Goal: Task Accomplishment & Management: Manage account settings

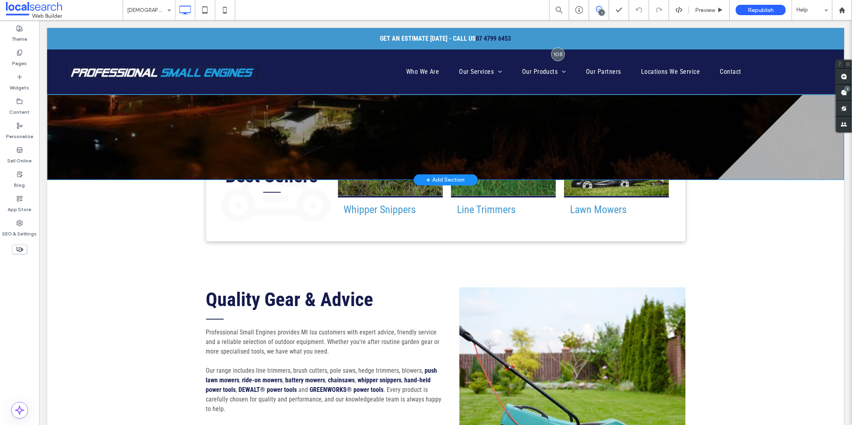
scroll to position [399, 0]
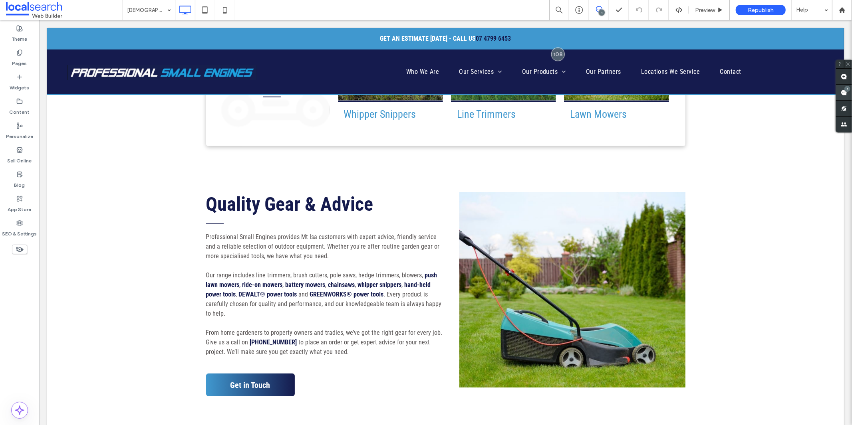
click at [681, 92] on use at bounding box center [844, 92] width 6 height 6
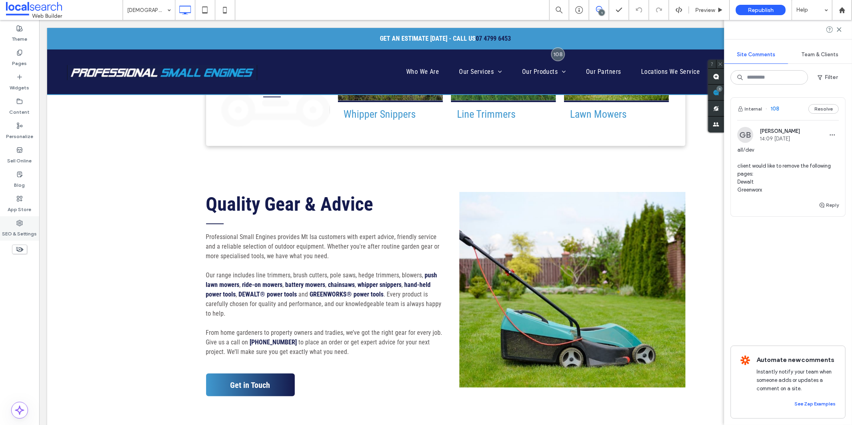
click at [18, 232] on label "SEO & Settings" at bounding box center [19, 231] width 35 height 11
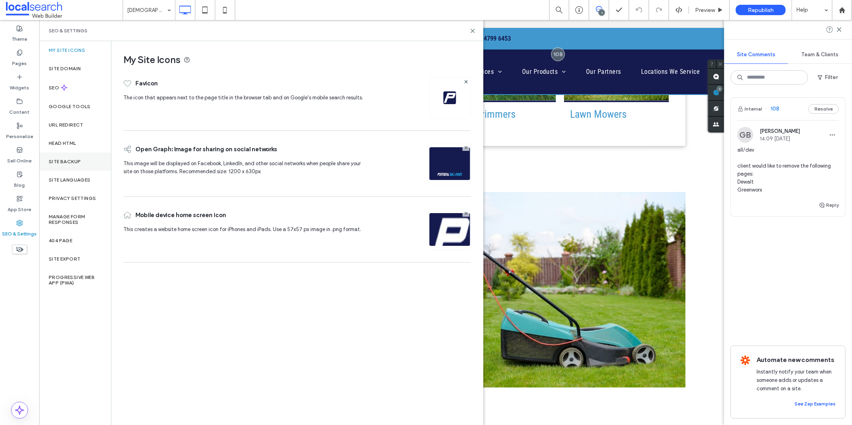
click at [87, 163] on div "Site Backup" at bounding box center [75, 162] width 72 height 18
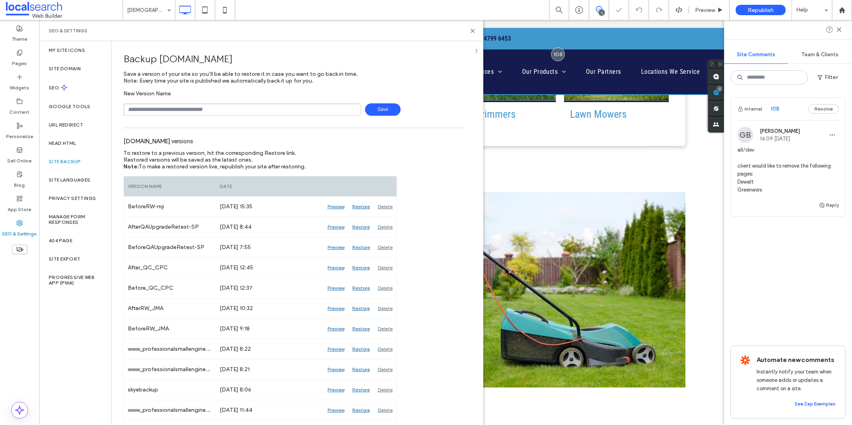
click at [197, 109] on input "text" at bounding box center [242, 109] width 238 height 12
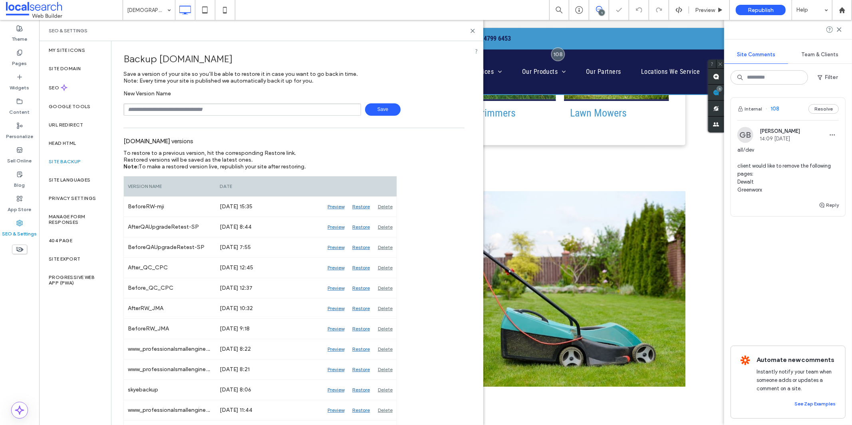
scroll to position [398, 0]
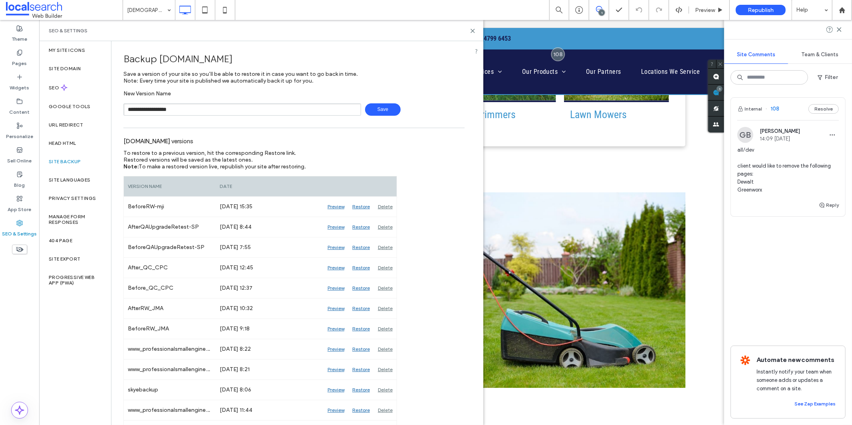
type input "**********"
click at [378, 113] on span "Save" at bounding box center [383, 109] width 36 height 12
click at [472, 29] on icon at bounding box center [473, 31] width 6 height 6
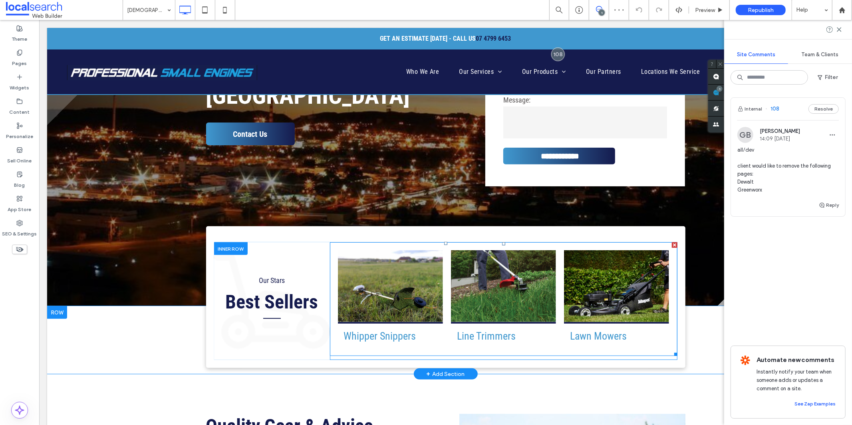
scroll to position [0, 0]
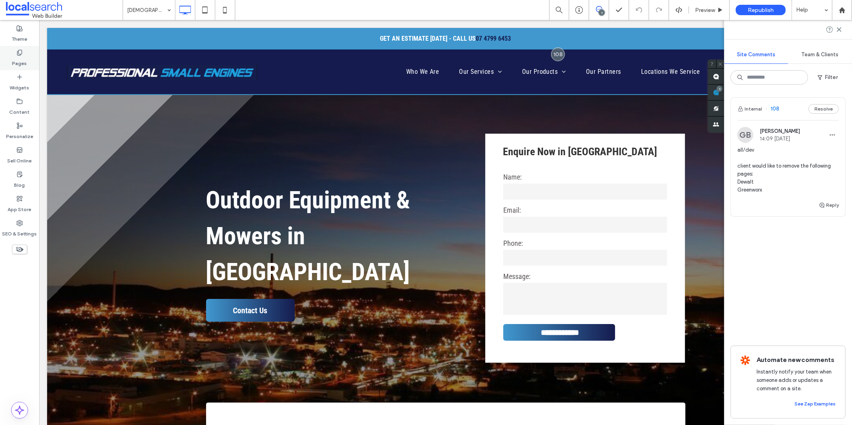
click at [18, 59] on label "Pages" at bounding box center [19, 61] width 15 height 11
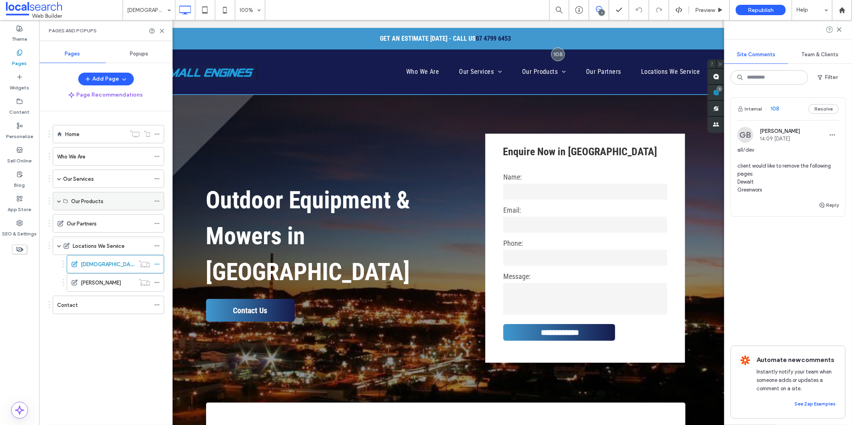
click at [57, 200] on span at bounding box center [59, 201] width 4 height 4
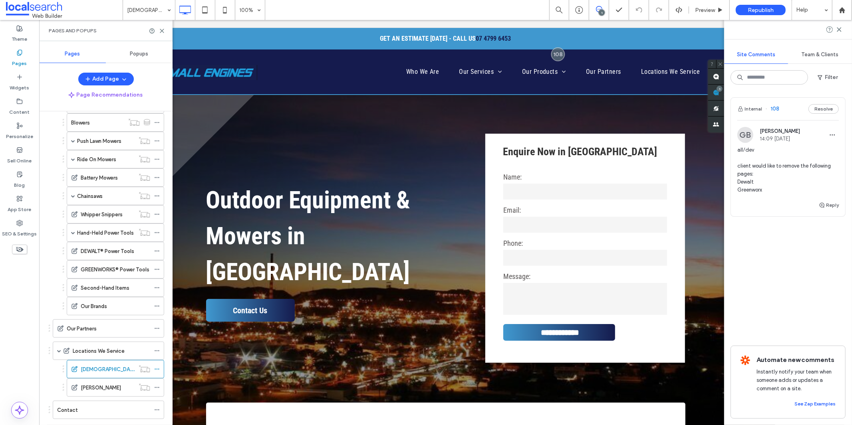
scroll to position [177, 0]
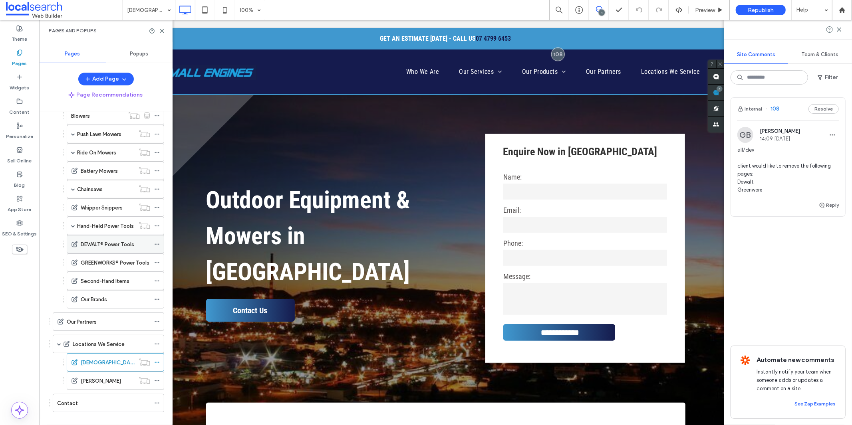
click at [157, 245] on icon at bounding box center [157, 245] width 6 height 6
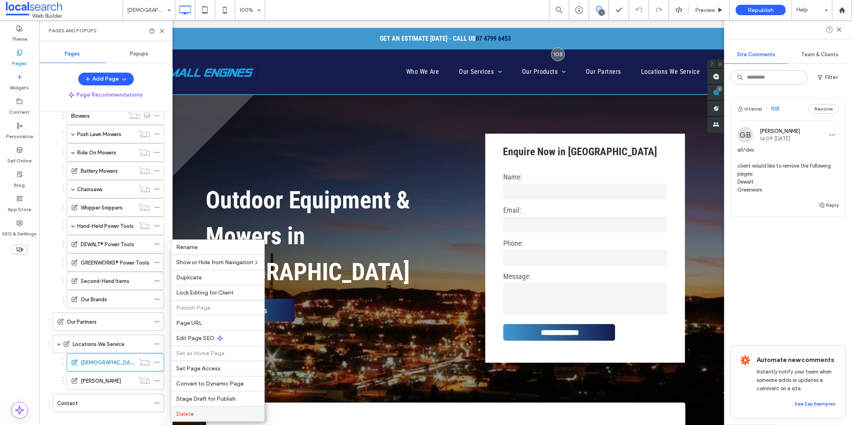
click at [222, 308] on label "Delete" at bounding box center [217, 414] width 83 height 7
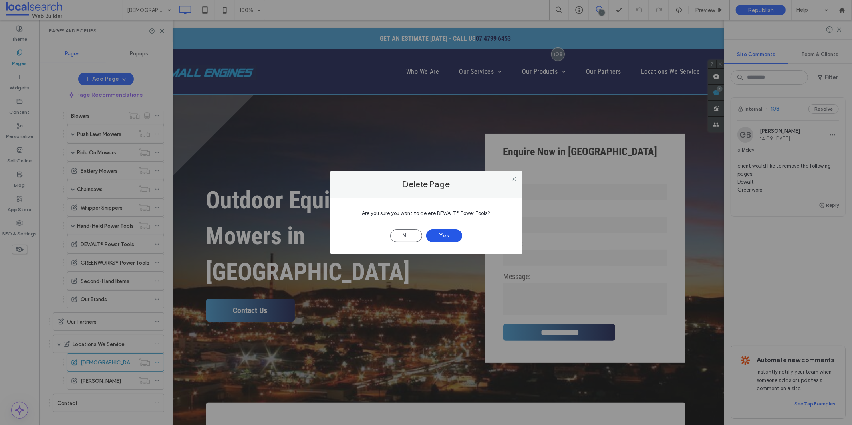
click at [439, 235] on button "Yes" at bounding box center [444, 236] width 36 height 13
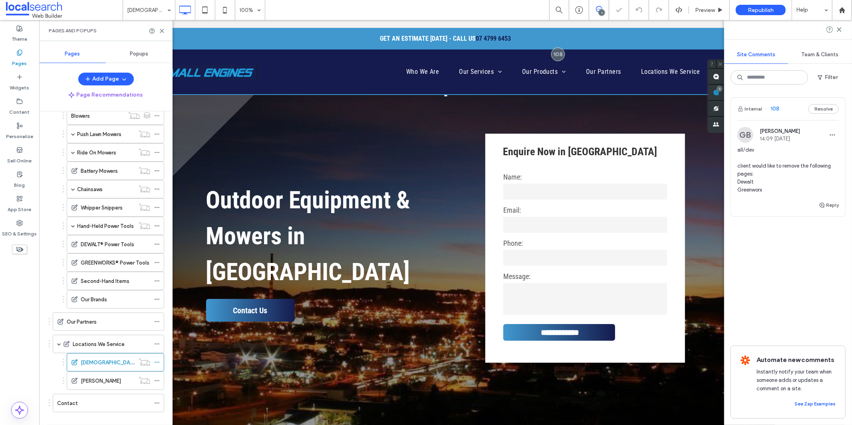
scroll to position [172, 0]
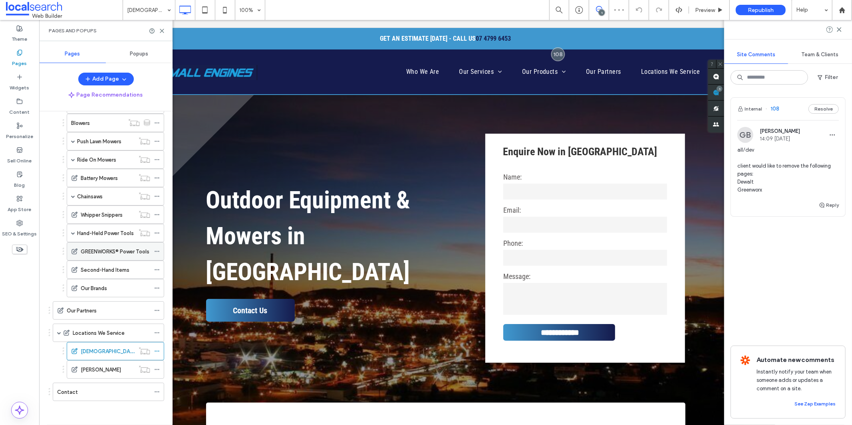
click at [157, 250] on icon at bounding box center [157, 252] width 6 height 6
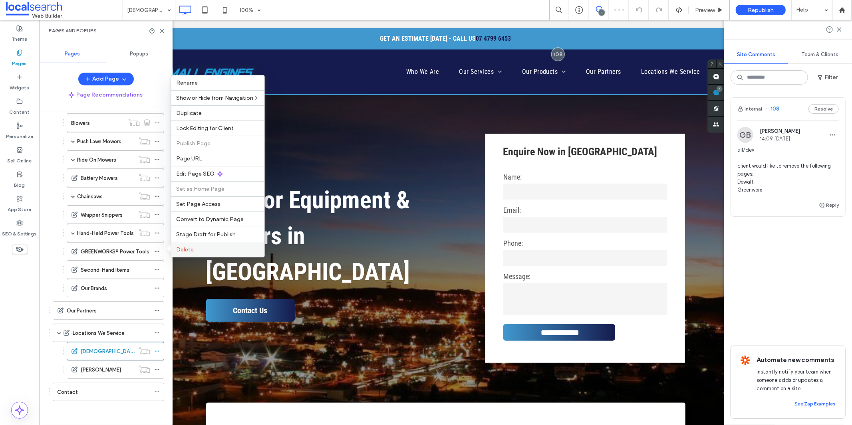
click at [206, 252] on label "Delete" at bounding box center [217, 249] width 83 height 7
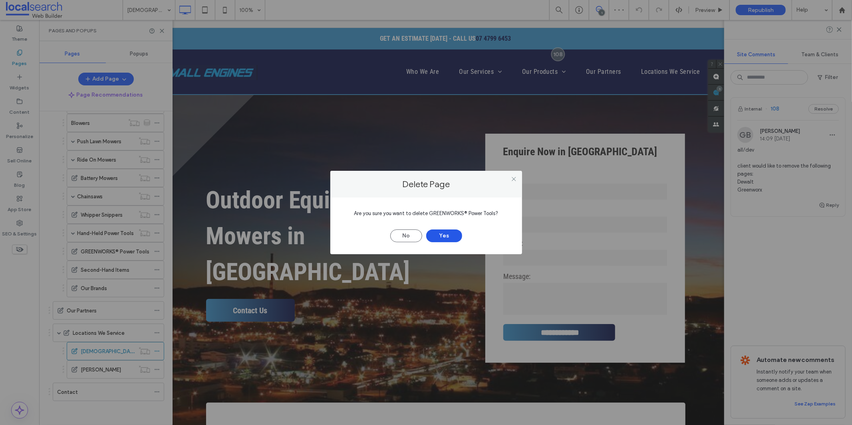
click at [442, 236] on button "Yes" at bounding box center [444, 236] width 36 height 13
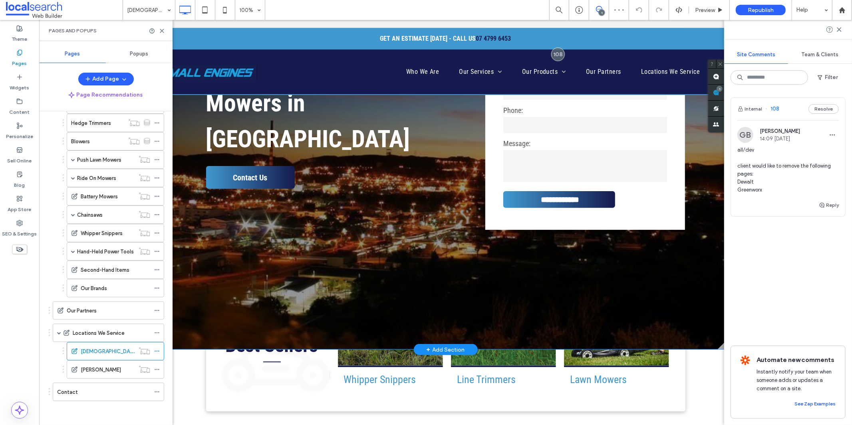
scroll to position [0, 0]
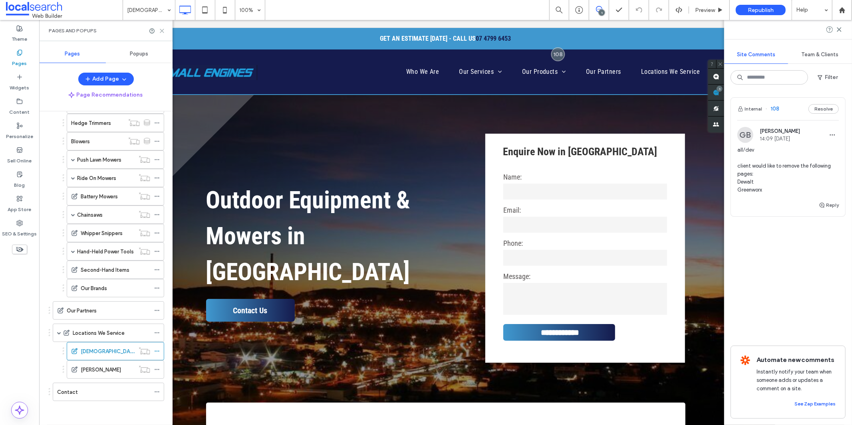
click at [161, 30] on icon at bounding box center [162, 31] width 6 height 6
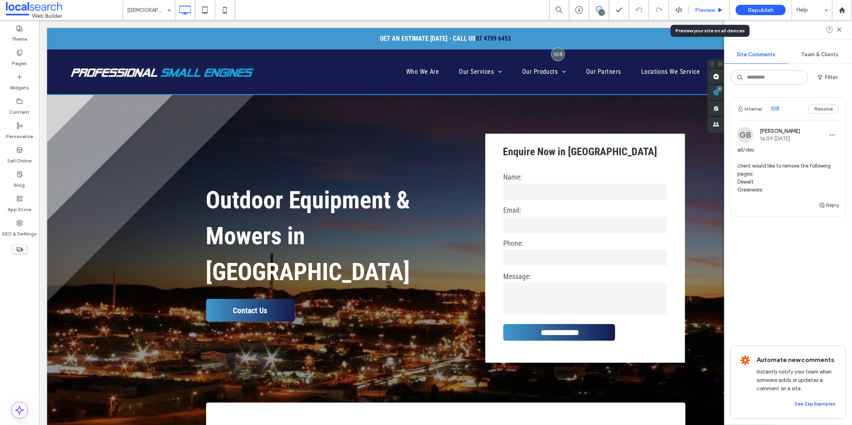
click at [681, 11] on span "Preview" at bounding box center [705, 10] width 20 height 7
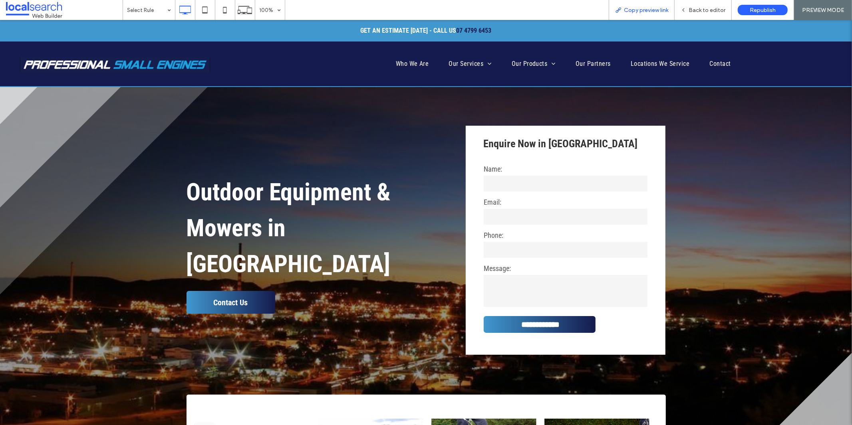
click at [640, 9] on span "Copy preview link" at bounding box center [646, 10] width 44 height 7
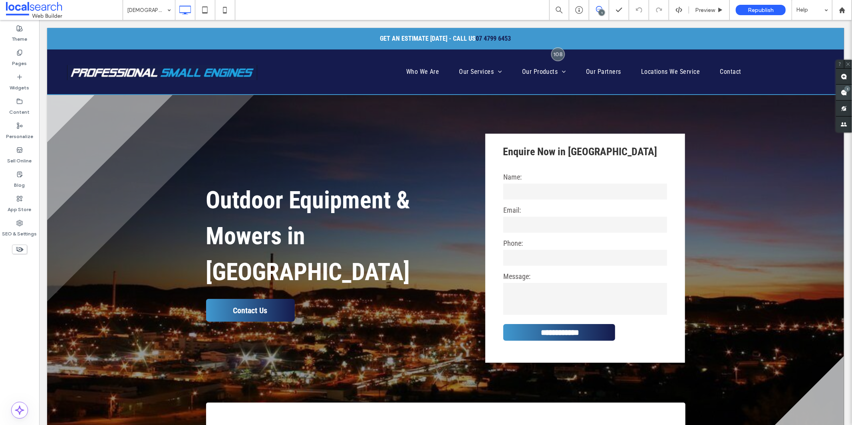
click at [846, 89] on div "1" at bounding box center [847, 89] width 6 height 6
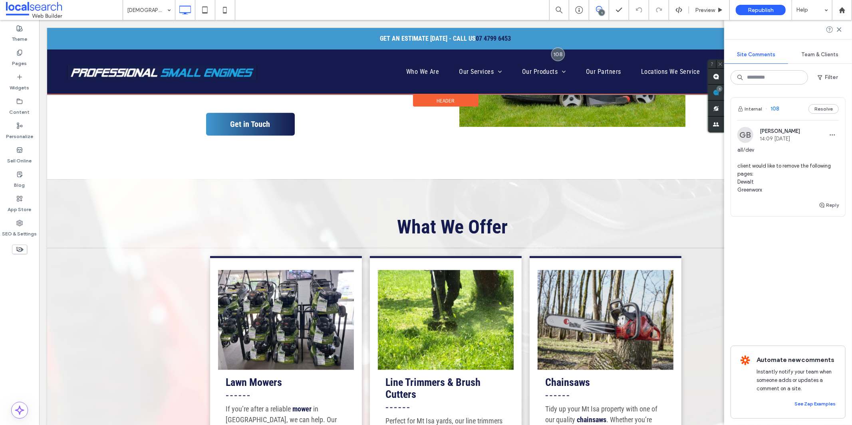
scroll to position [532, 0]
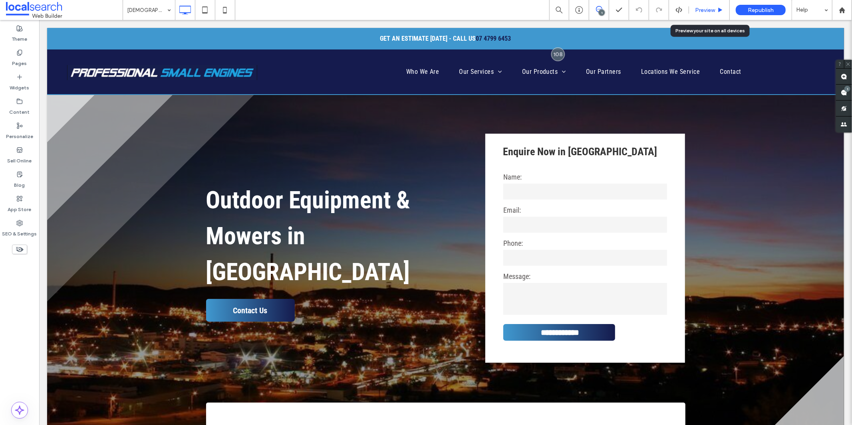
click at [705, 13] on div "Preview" at bounding box center [709, 10] width 41 height 20
click at [701, 10] on span "Preview" at bounding box center [705, 10] width 20 height 7
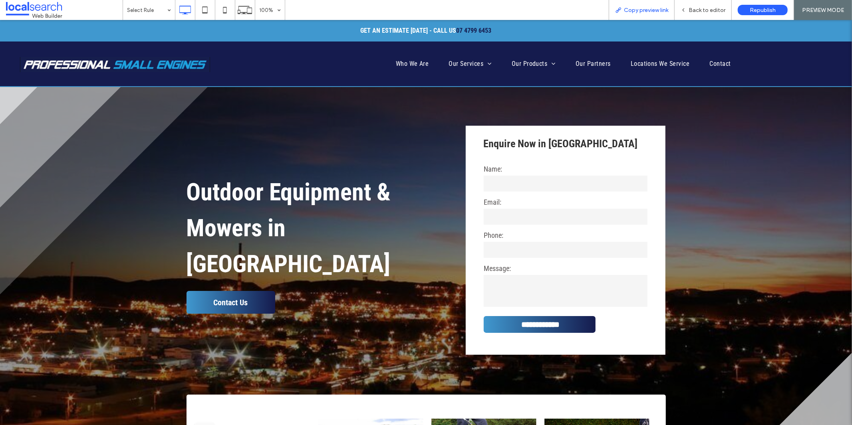
click at [649, 9] on span "Copy preview link" at bounding box center [646, 10] width 44 height 7
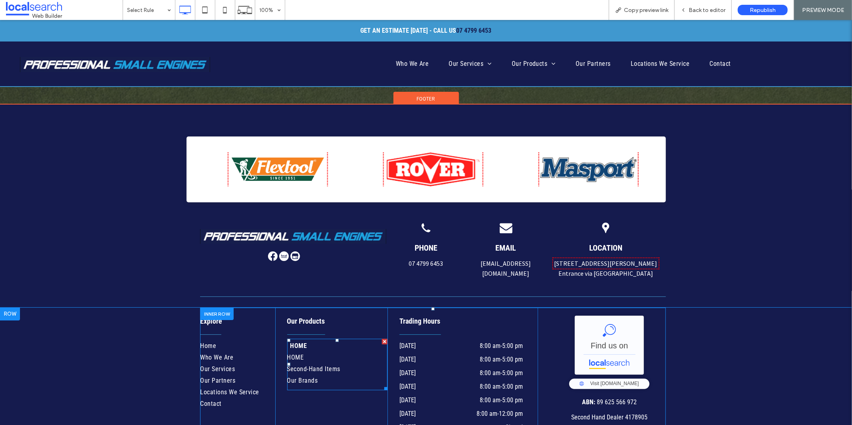
click at [293, 341] on span "HOME" at bounding box center [298, 346] width 17 height 10
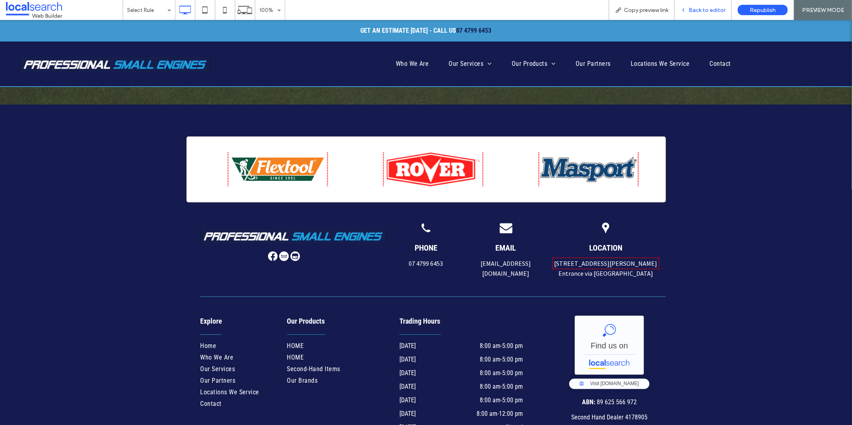
click at [684, 13] on div "Back to editor" at bounding box center [703, 10] width 57 height 20
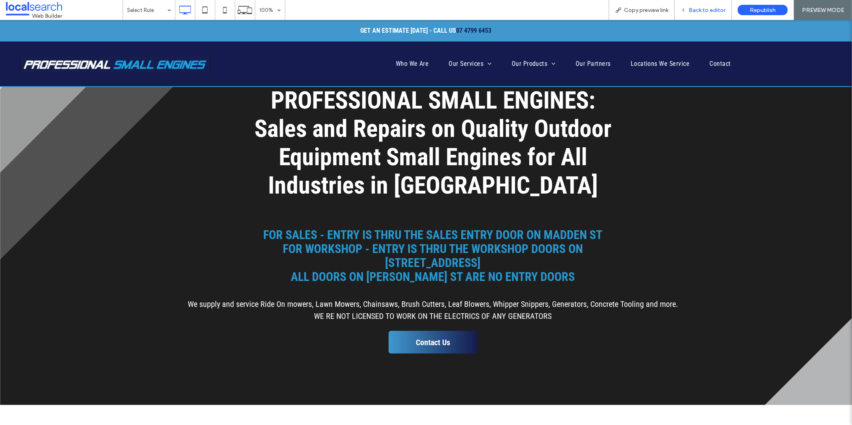
click at [697, 8] on span "Back to editor" at bounding box center [707, 10] width 37 height 7
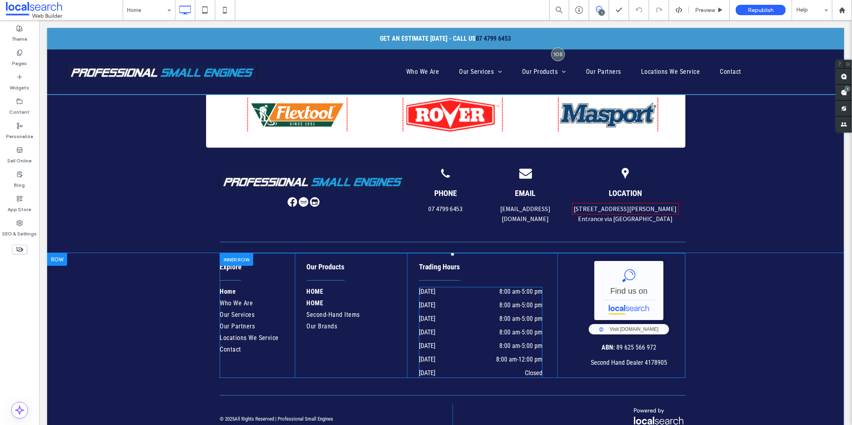
scroll to position [2205, 0]
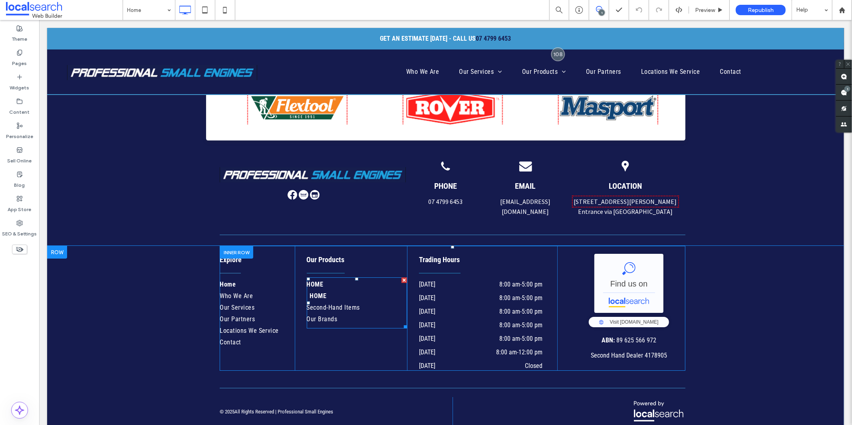
click at [348, 291] on link "HOME" at bounding box center [357, 297] width 95 height 12
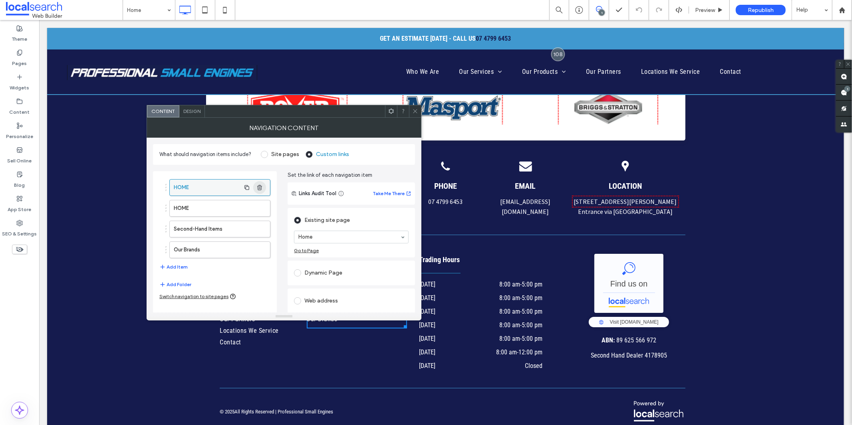
click at [257, 189] on icon "button" at bounding box center [259, 188] width 6 height 6
click at [258, 189] on use "button" at bounding box center [259, 187] width 5 height 5
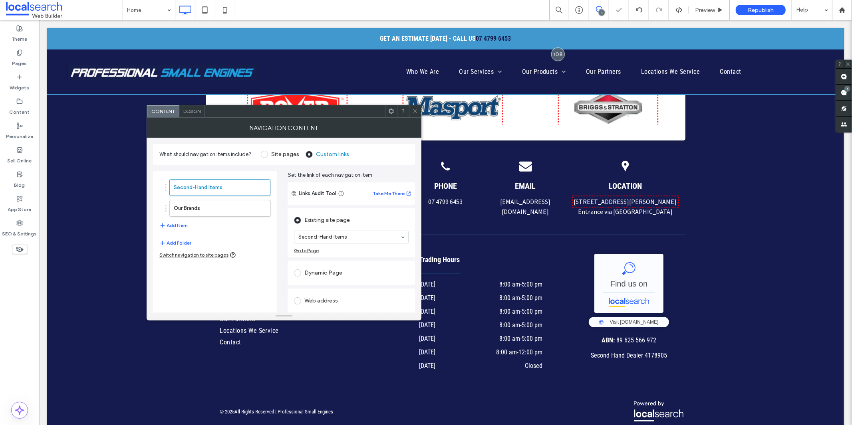
click at [416, 108] on icon at bounding box center [415, 111] width 6 height 6
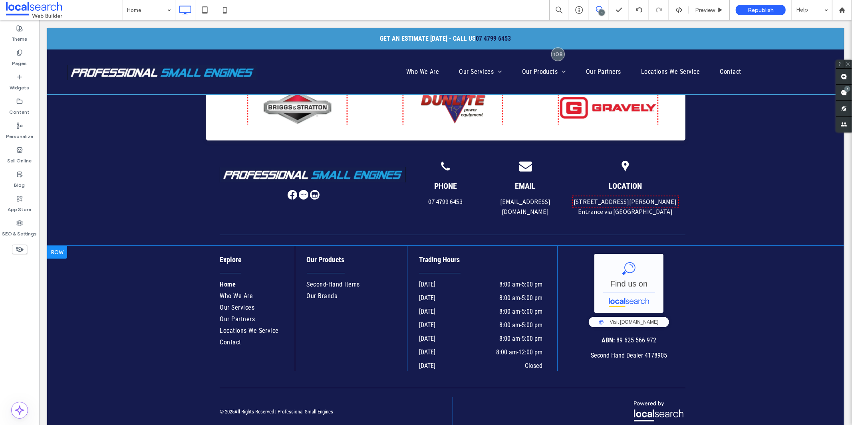
click at [155, 289] on div "Explore Home Who We Are Our Services Our Partners Locations We Service Contact …" at bounding box center [445, 340] width 797 height 188
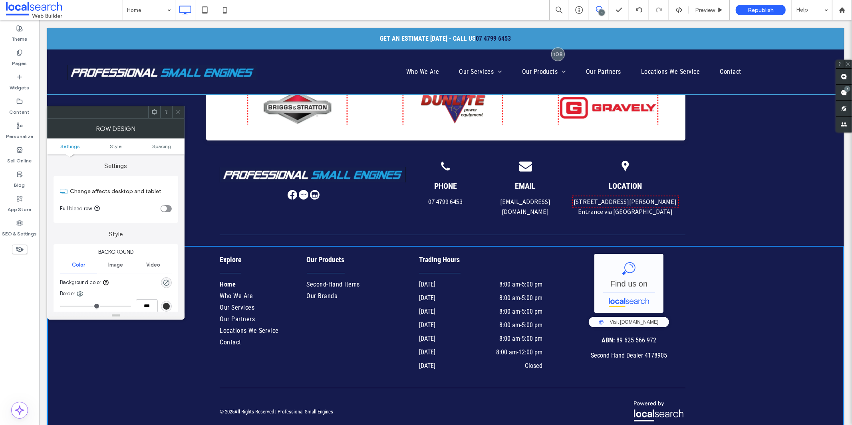
click at [185, 347] on div "Explore Home Who We Are Our Services Our Partners Locations We Service Contact …" at bounding box center [445, 340] width 797 height 188
click at [185, 343] on div "Explore Home Who We Are Our Services Our Partners Locations We Service Contact …" at bounding box center [445, 340] width 797 height 188
click at [176, 115] on span at bounding box center [178, 112] width 6 height 12
